Goal: Task Accomplishment & Management: Complete application form

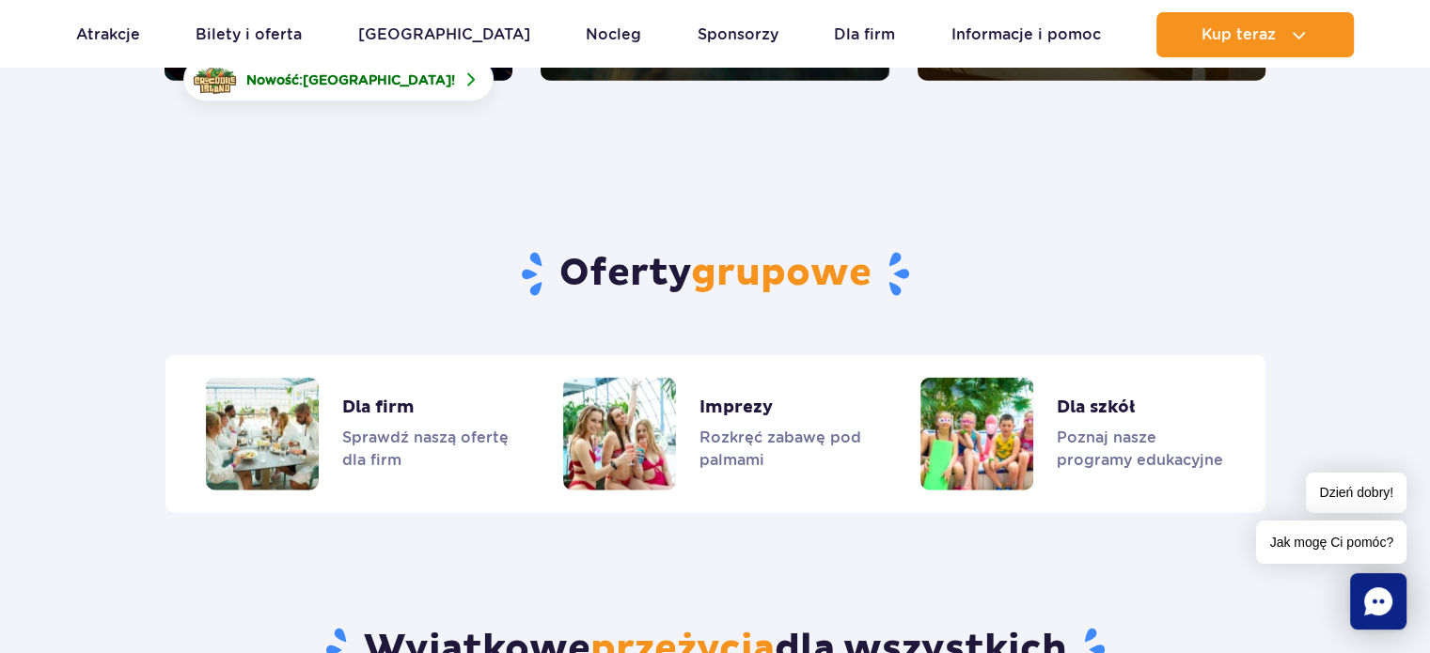
scroll to position [4599, 0]
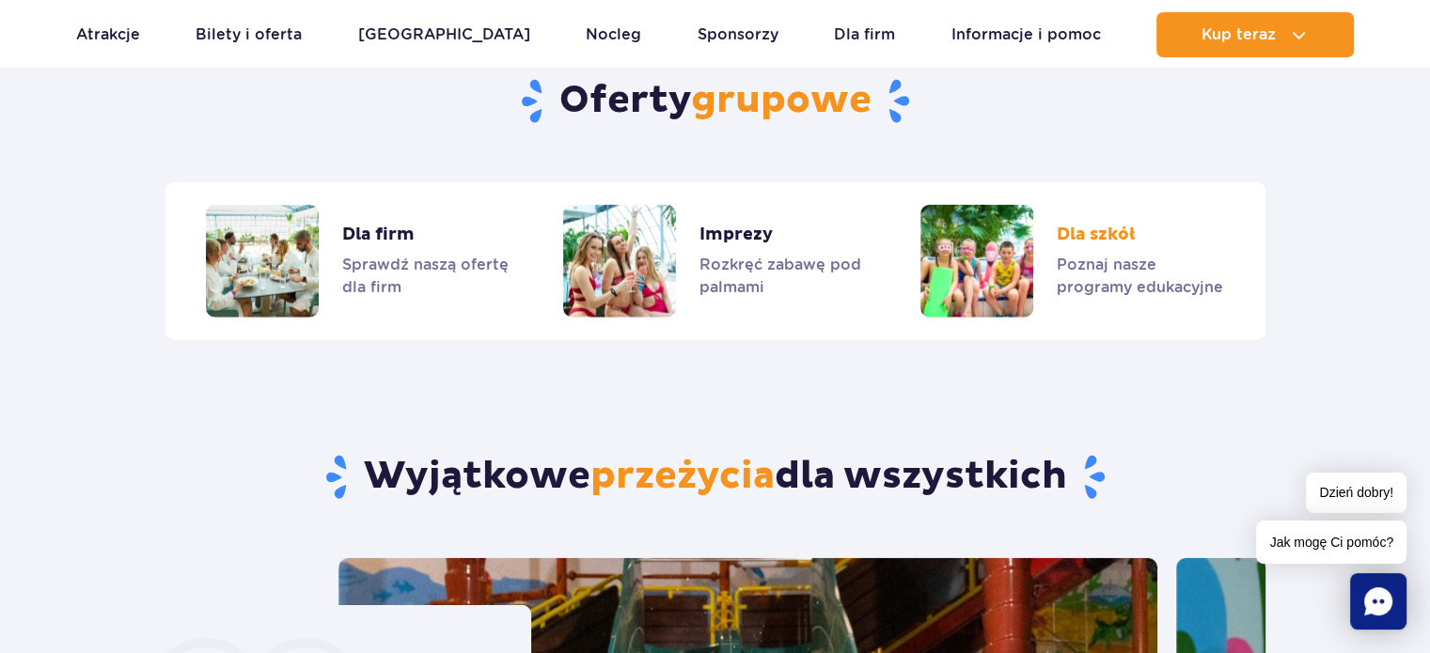
click at [1017, 221] on link "Dla szkół" at bounding box center [1071, 261] width 303 height 113
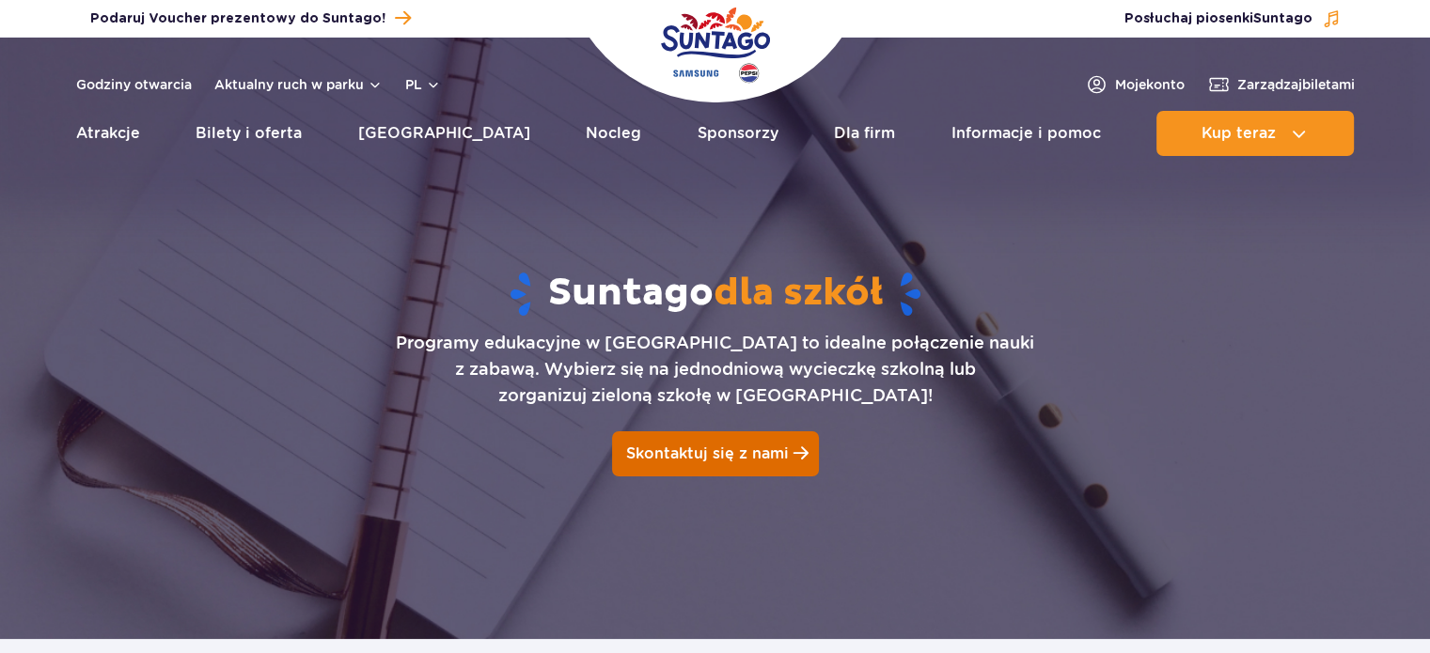
click at [717, 458] on span "Skontaktuj się z nami" at bounding box center [707, 454] width 163 height 18
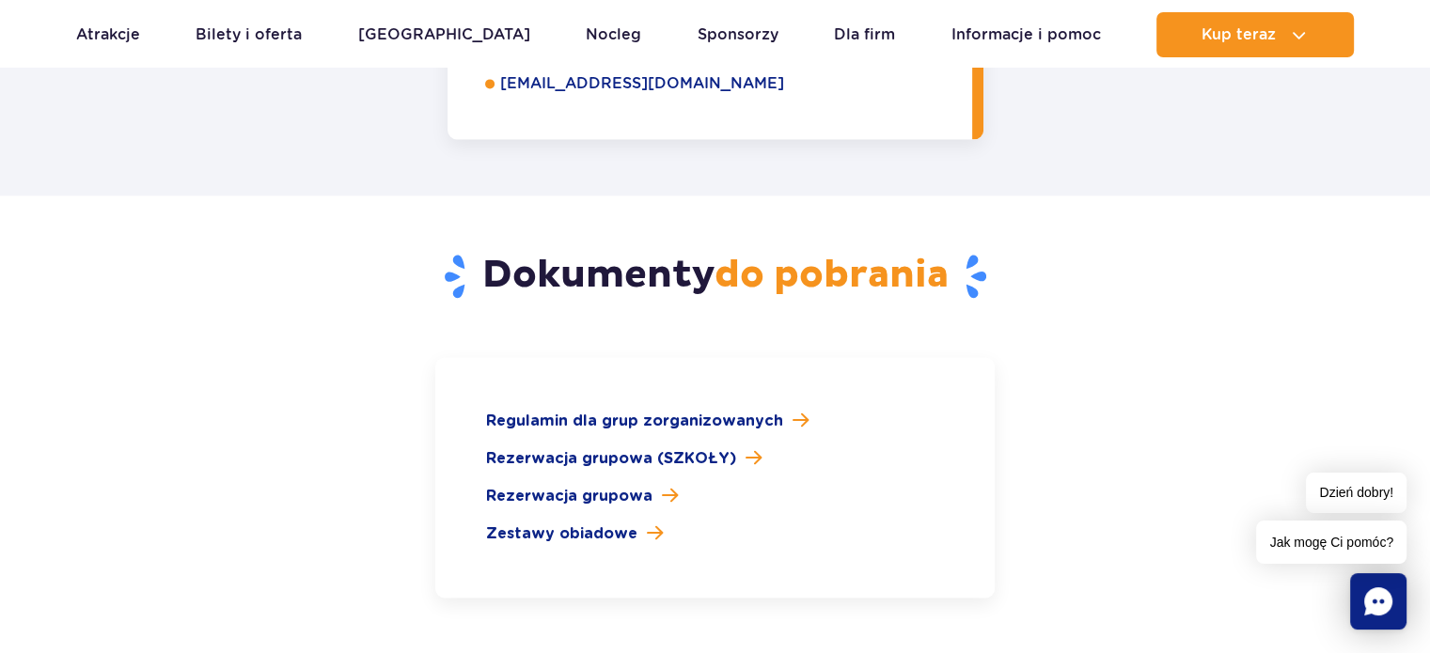
scroll to position [2668, 0]
click at [664, 447] on span "Rezerwacja grupowa (SZKOŁY)" at bounding box center [611, 458] width 250 height 23
click at [581, 484] on span "Rezerwacja grupowa" at bounding box center [569, 495] width 166 height 23
click at [587, 447] on span "Rezerwacja grupowa (SZKOŁY)" at bounding box center [611, 458] width 250 height 23
click at [568, 522] on span "Zestawy obiadowe" at bounding box center [561, 533] width 151 height 23
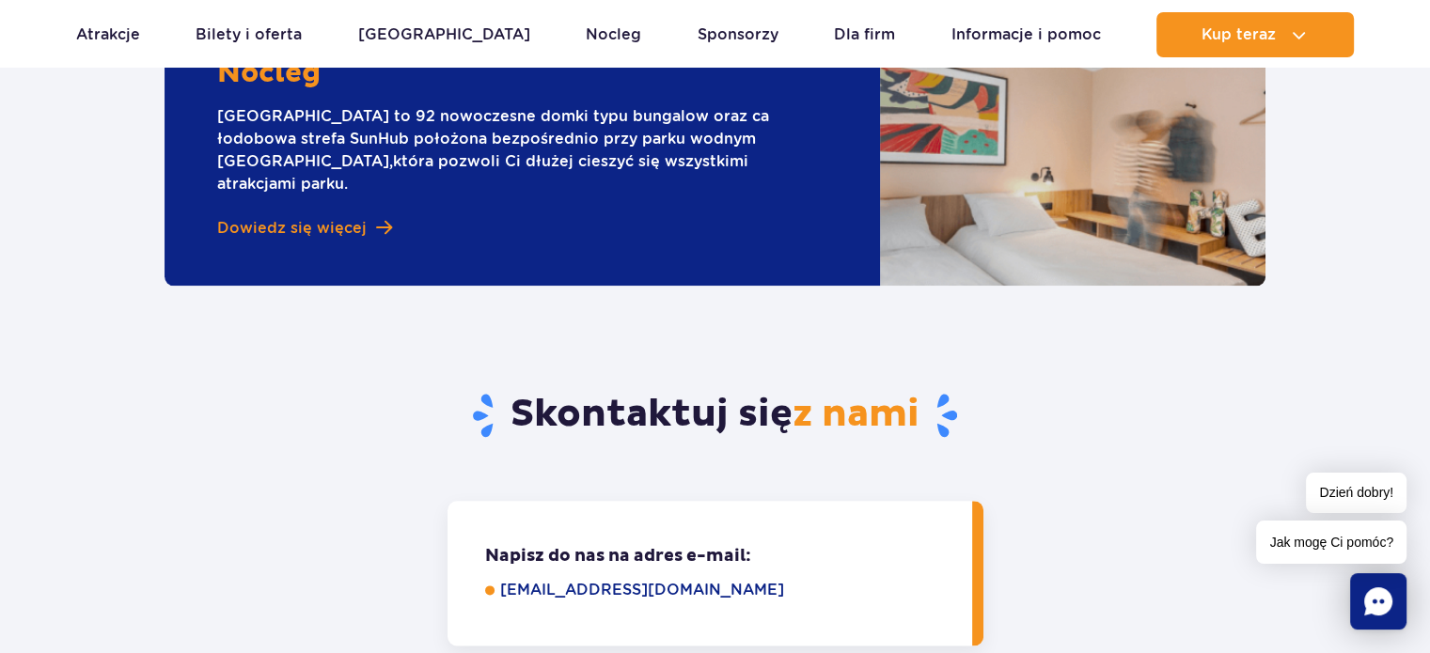
scroll to position [2158, 0]
